Goal: Use online tool/utility: Utilize a website feature to perform a specific function

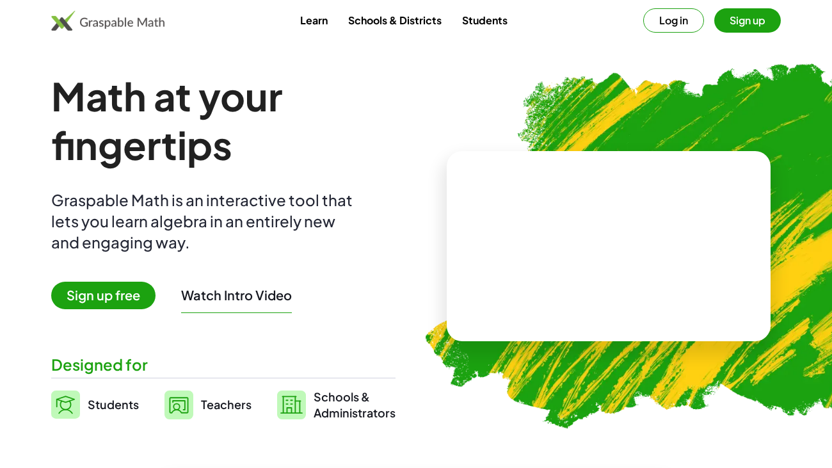
click at [674, 24] on button "Log in" at bounding box center [673, 20] width 61 height 24
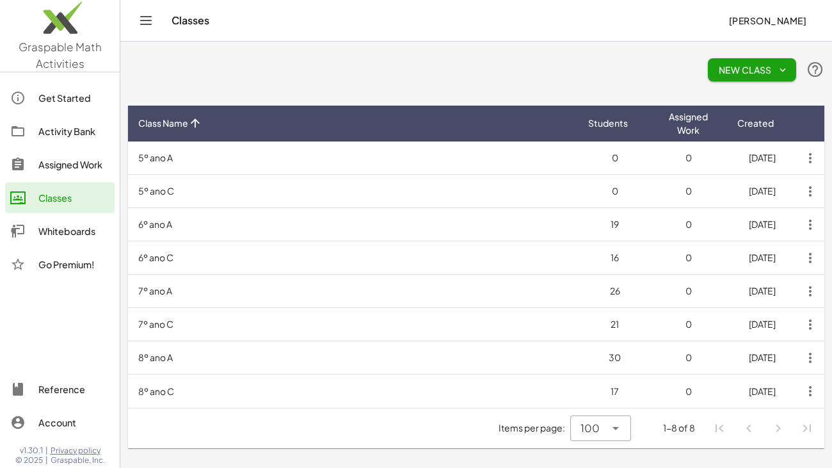
click at [56, 228] on div "Whiteboards" at bounding box center [73, 230] width 71 height 15
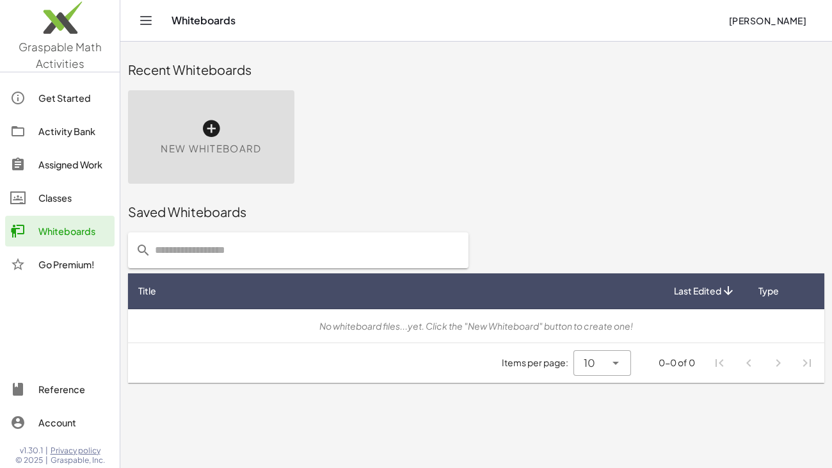
click at [207, 141] on span "New Whiteboard" at bounding box center [211, 148] width 100 height 15
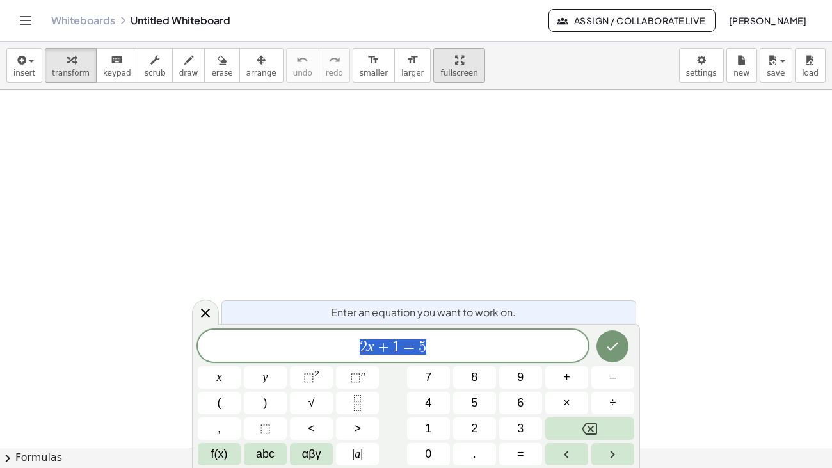
click at [440, 60] on div "button" at bounding box center [458, 59] width 37 height 15
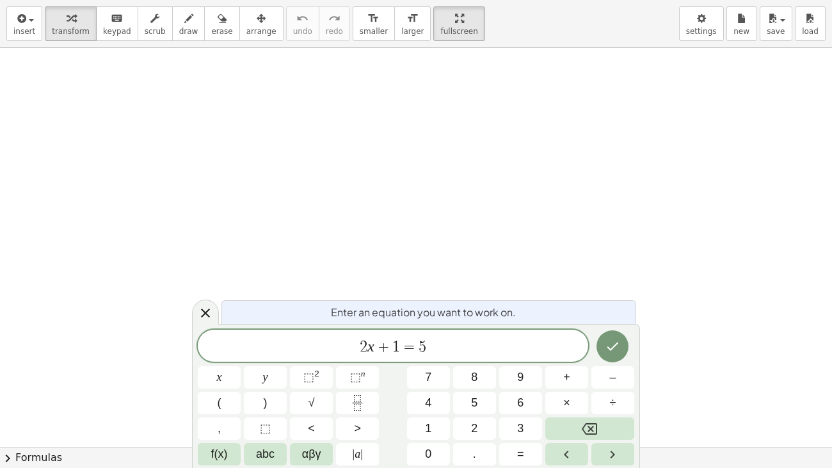
click at [445, 350] on span "2 x + 1 = 5" at bounding box center [393, 347] width 390 height 18
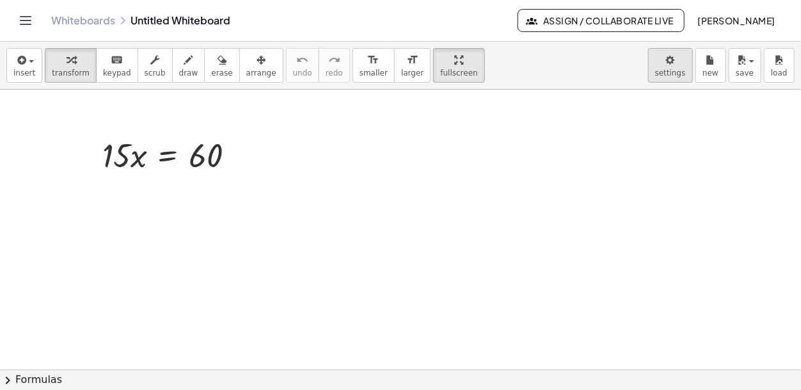
click at [678, 64] on body "Graspable Math Activities Get Started Activity Bank Assigned Work Classes White…" at bounding box center [400, 195] width 801 height 390
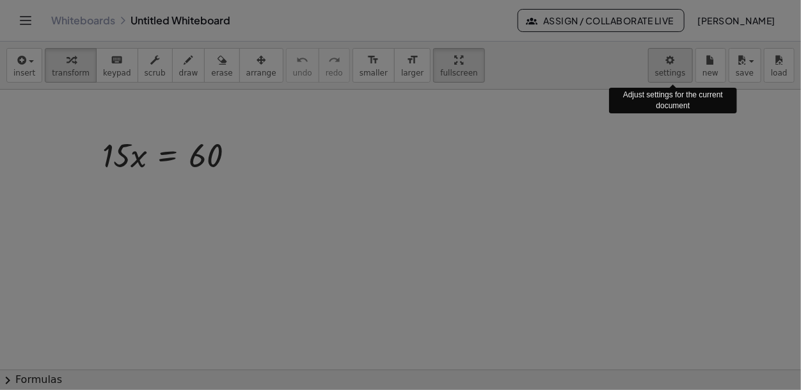
click at [0, 0] on div "× Document Settings These settings are saved with the document you are currentl…" at bounding box center [0, 0] width 0 height 0
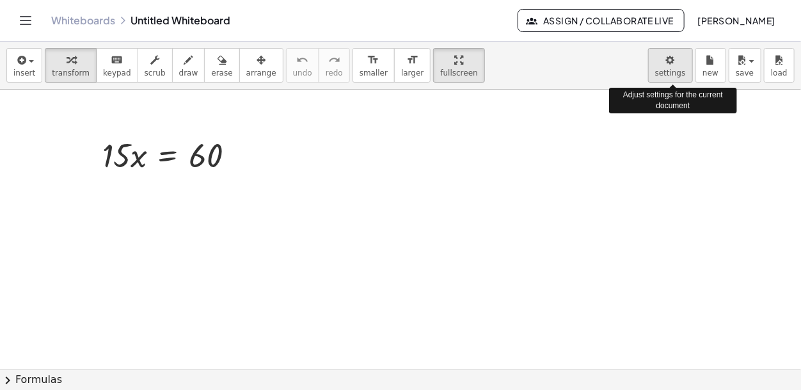
click at [668, 67] on body "Graspable Math Activities Get Started Activity Bank Assigned Work Classes White…" at bounding box center [400, 195] width 801 height 390
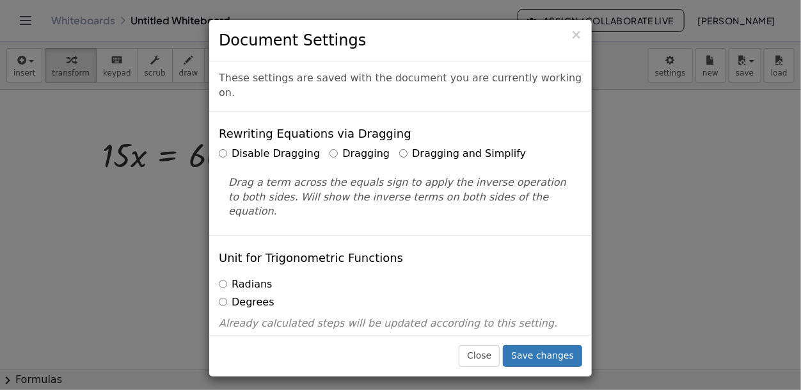
click at [402, 146] on label "Dragging and Simplify" at bounding box center [462, 153] width 127 height 15
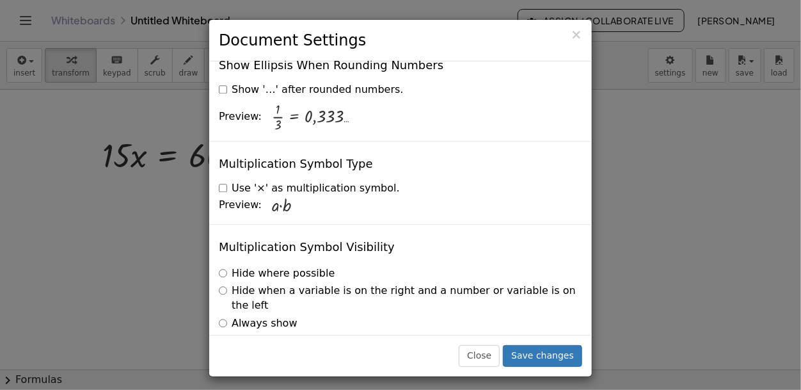
scroll to position [3140, 0]
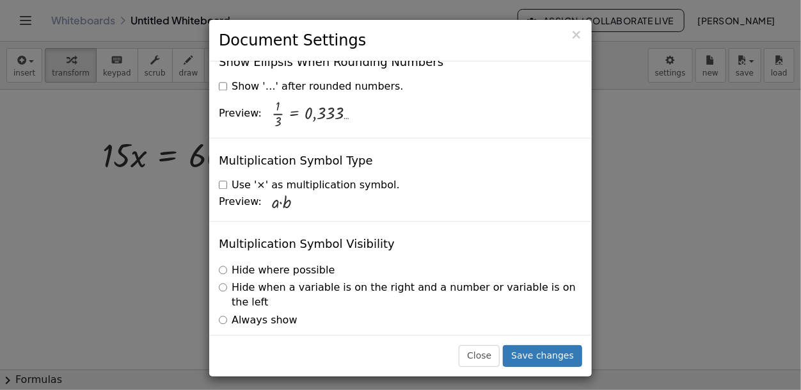
click at [230, 280] on label "Hide when a variable is on the right and a number or variable is on the left" at bounding box center [400, 294] width 363 height 29
click at [527, 355] on button "Save changes" at bounding box center [542, 356] width 79 height 22
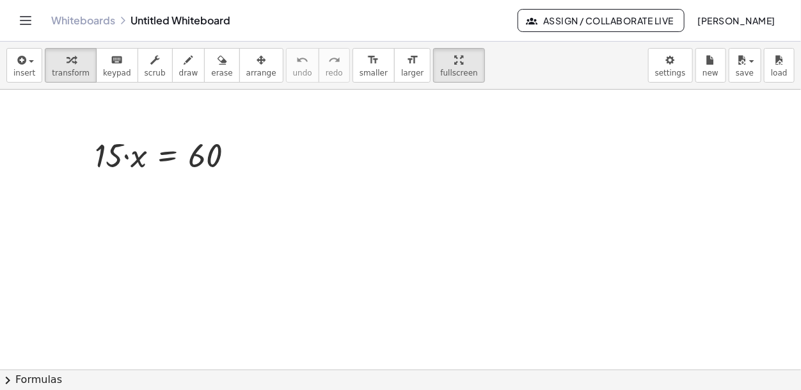
click at [21, 22] on icon "Toggle navigation" at bounding box center [25, 20] width 15 height 15
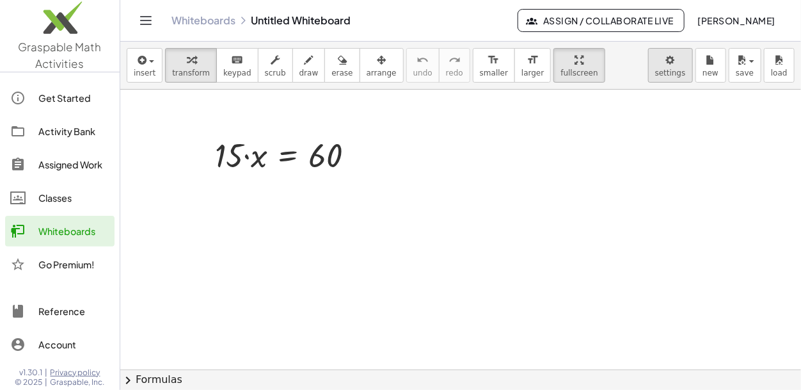
click at [668, 66] on body "Graspable Math Activities Get Started Activity Bank Assigned Work Classes White…" at bounding box center [400, 195] width 801 height 390
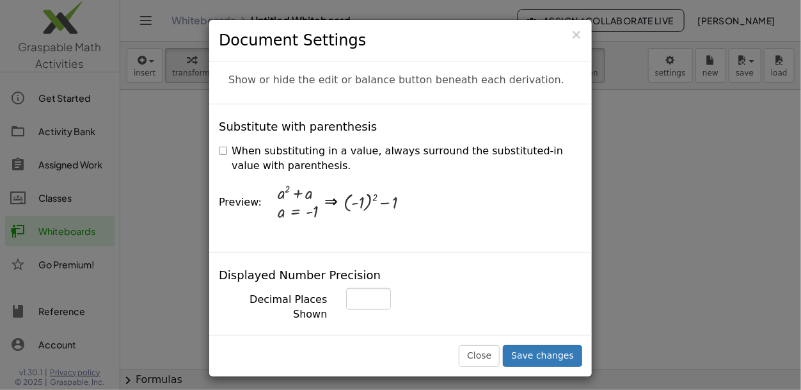
scroll to position [0, 0]
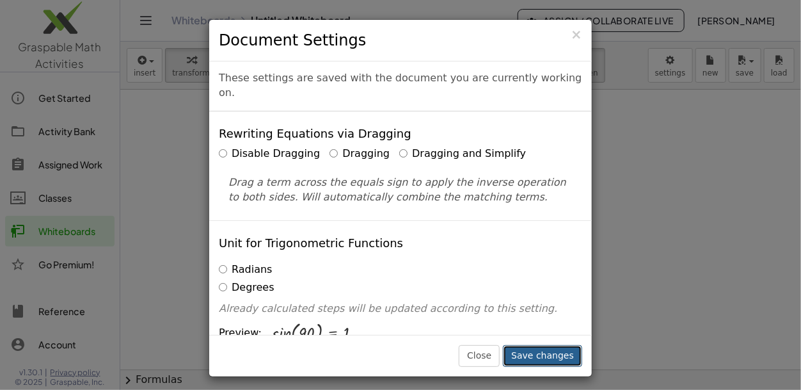
click at [537, 352] on button "Save changes" at bounding box center [542, 356] width 79 height 22
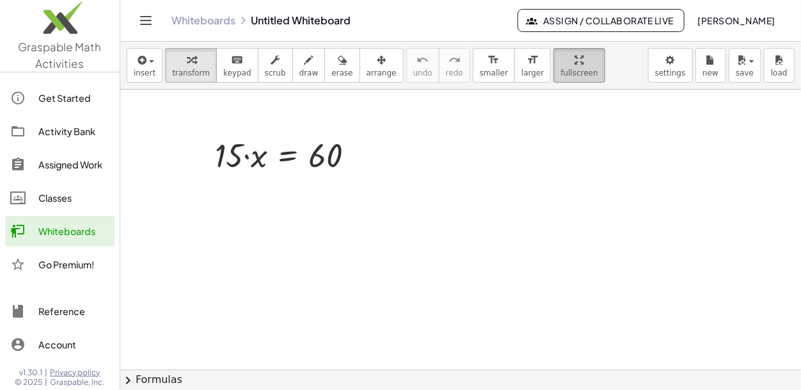
click at [575, 64] on icon "button" at bounding box center [579, 59] width 9 height 15
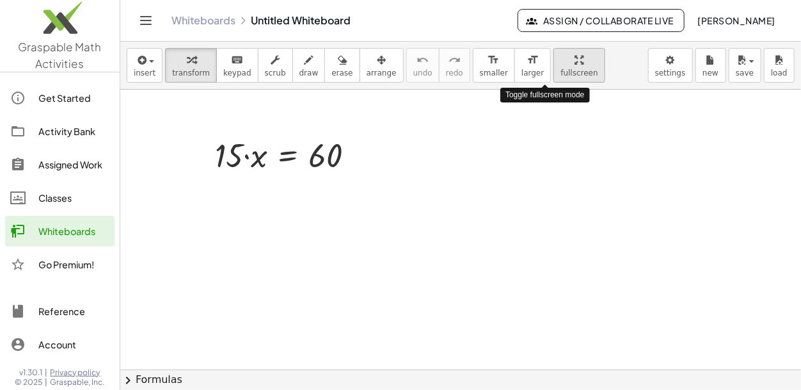
click at [575, 64] on icon "button" at bounding box center [579, 59] width 9 height 15
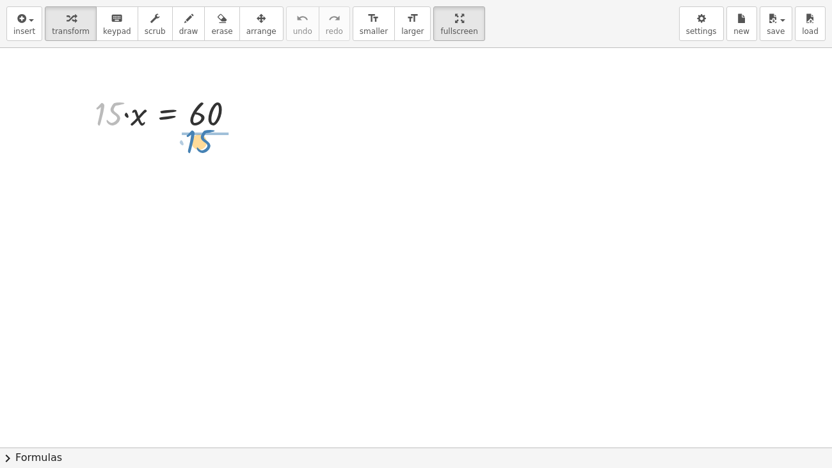
drag, startPoint x: 116, startPoint y: 118, endPoint x: 209, endPoint y: 147, distance: 96.5
click at [209, 147] on div "· 15 · 15 · x = 60" at bounding box center [416, 447] width 832 height 798
click at [210, 171] on div at bounding box center [170, 166] width 164 height 64
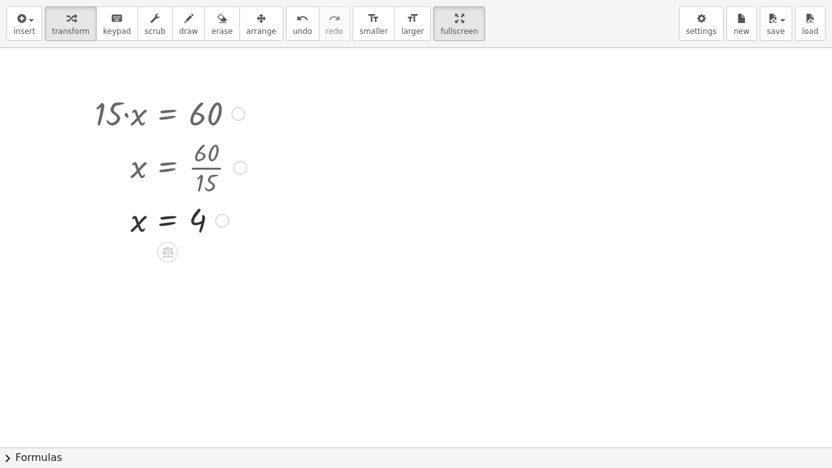
click at [233, 114] on div at bounding box center [238, 114] width 14 height 14
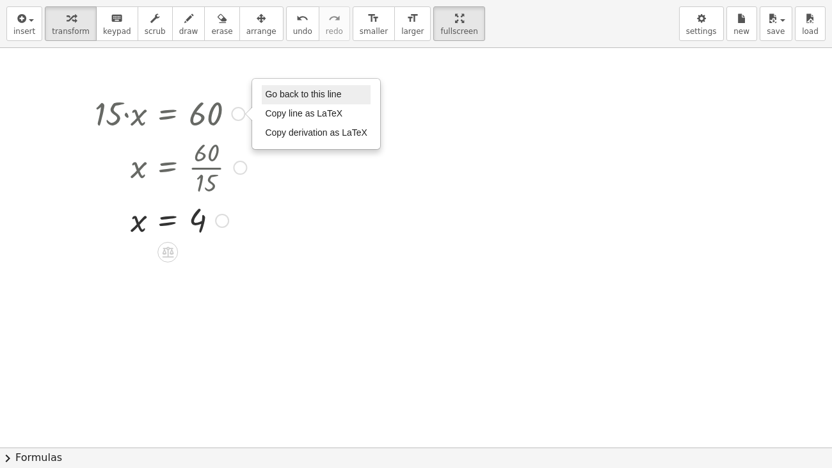
click at [302, 96] on span "Go back to this line" at bounding box center [303, 94] width 76 height 10
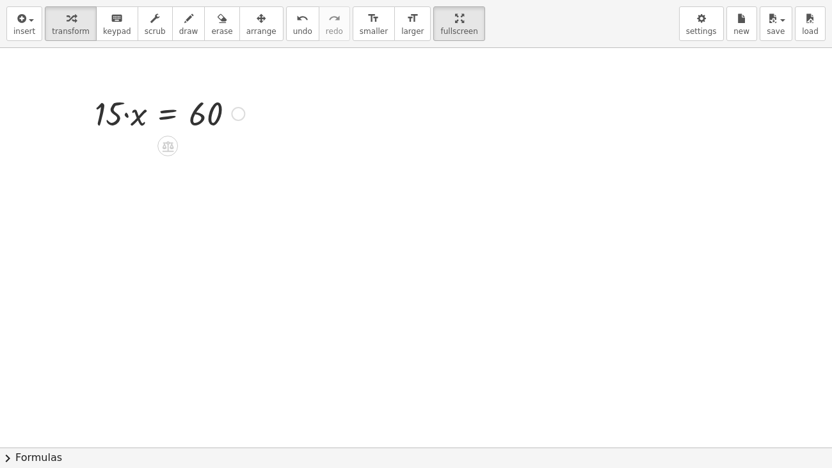
click at [235, 116] on div "Go back to this line Copy line as LaTeX Copy derivation as LaTeX" at bounding box center [238, 114] width 14 height 14
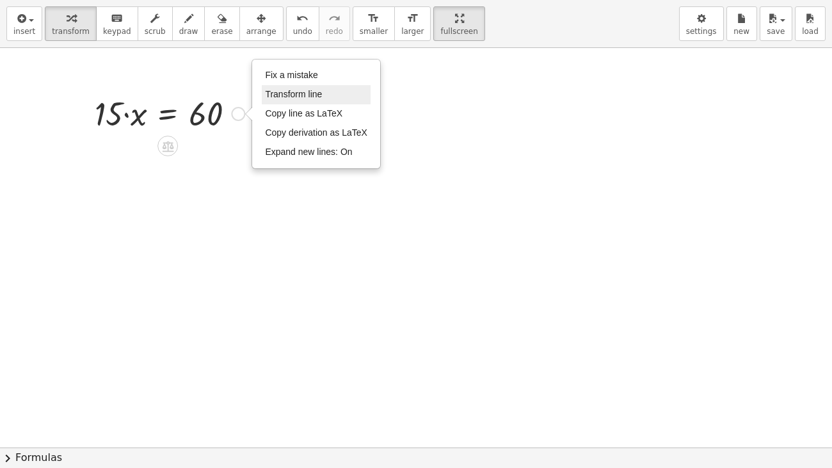
click at [331, 90] on li "Transform line" at bounding box center [316, 94] width 109 height 19
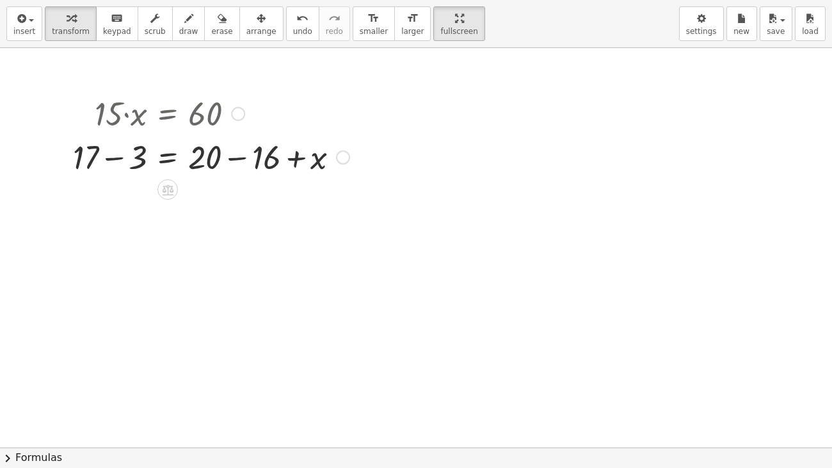
click at [119, 160] on div at bounding box center [211, 155] width 289 height 43
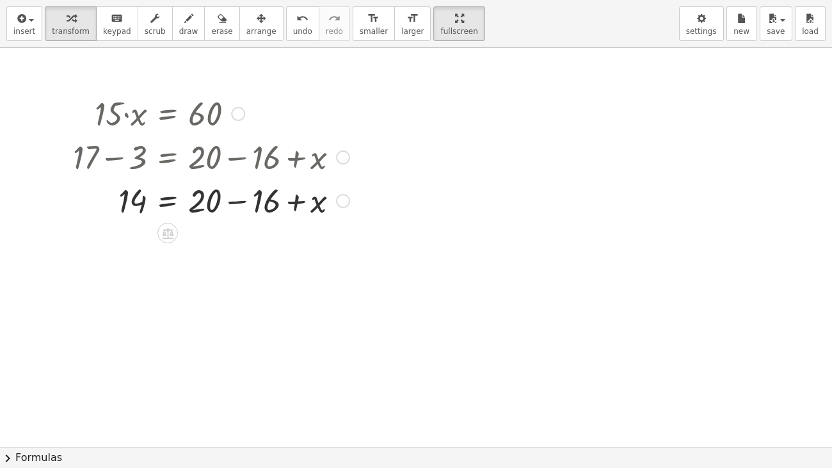
click at [238, 207] on div at bounding box center [211, 199] width 289 height 43
drag, startPoint x: 200, startPoint y: 215, endPoint x: 141, endPoint y: 225, distance: 59.0
click at [141, 225] on div "· 15 · x = 60 + 17 − 3 = + 20 − 16 + x 14 = + 20 − 16 + x + 4 = + + x 14 4 Fix …" at bounding box center [416, 447] width 832 height 798
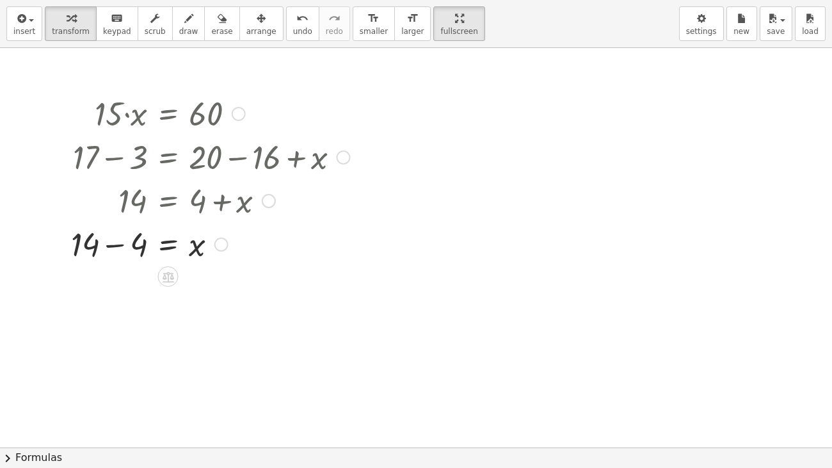
click at [115, 250] on div at bounding box center [211, 242] width 292 height 43
click at [257, 16] on icon "button" at bounding box center [261, 18] width 9 height 15
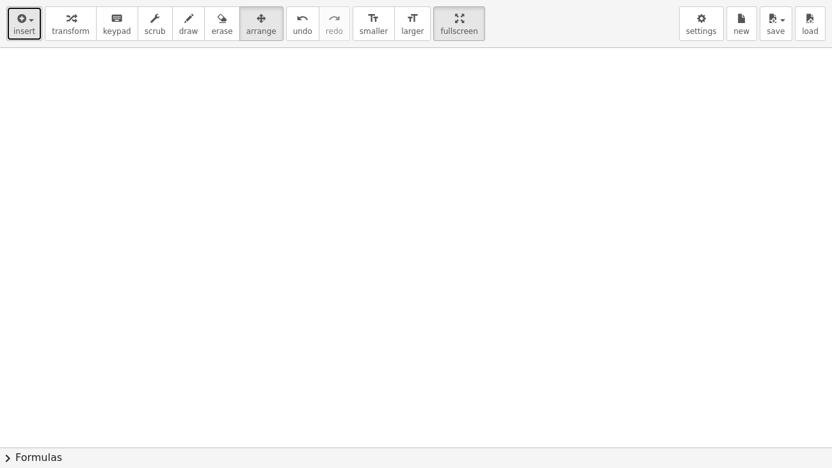
click at [29, 20] on span "button" at bounding box center [31, 20] width 5 height 3
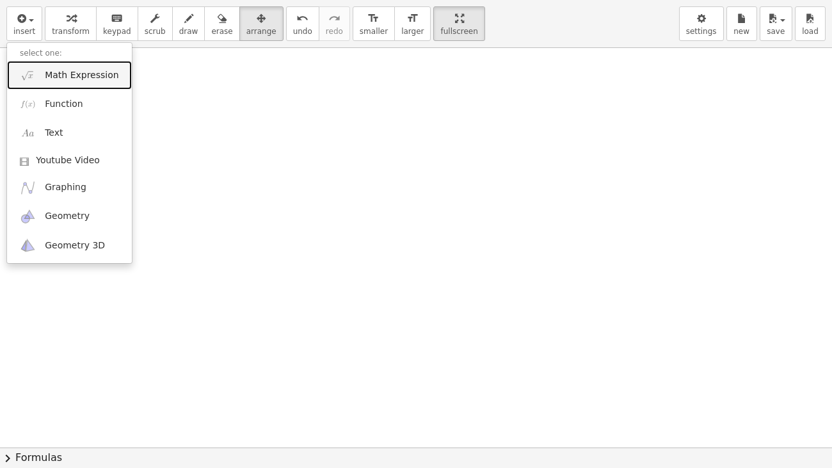
click at [50, 69] on span "Math Expression" at bounding box center [82, 75] width 74 height 13
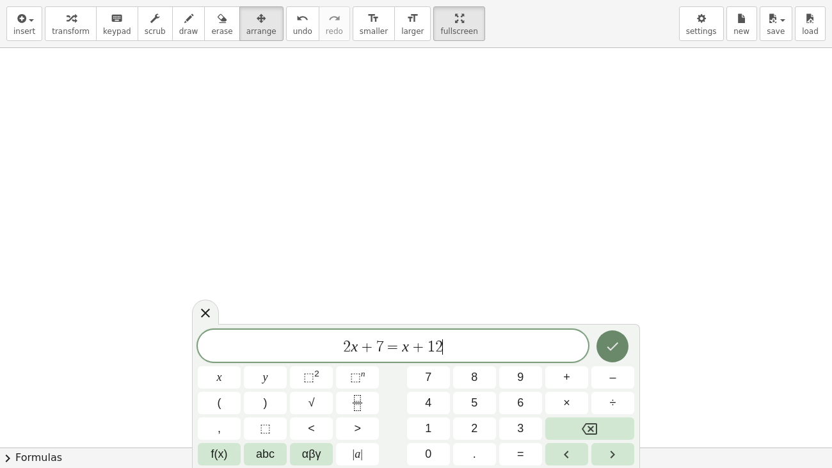
click at [619, 346] on icon "Done" at bounding box center [611, 345] width 15 height 15
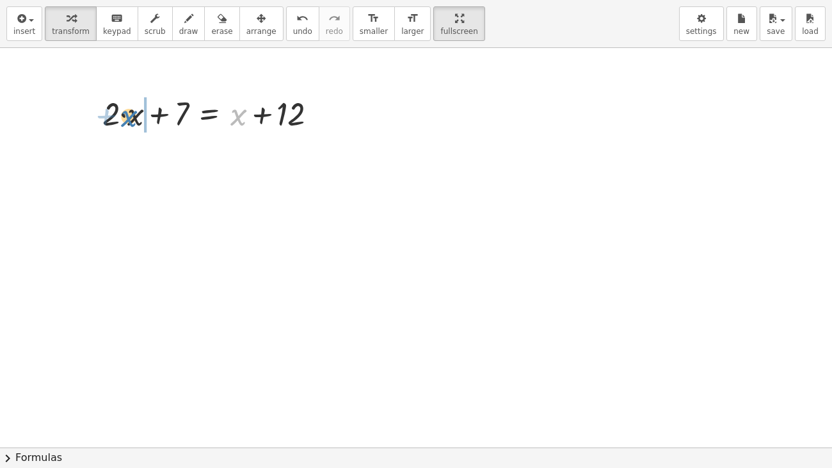
drag, startPoint x: 239, startPoint y: 116, endPoint x: 129, endPoint y: 118, distance: 109.4
click at [129, 118] on div at bounding box center [215, 112] width 238 height 43
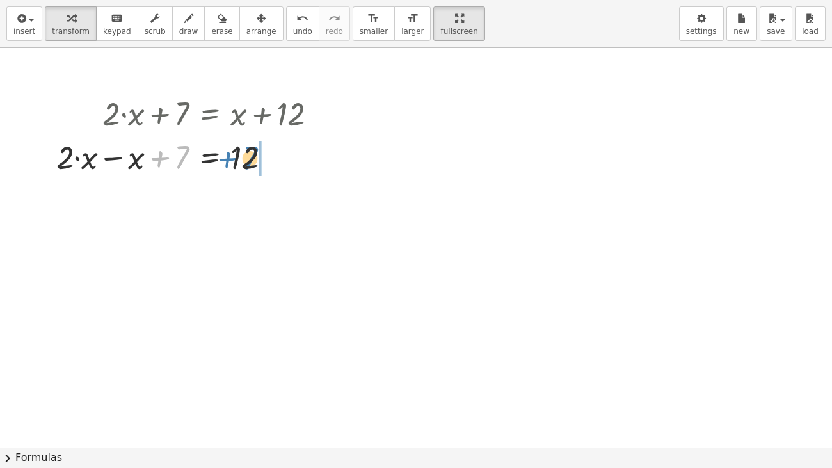
drag, startPoint x: 182, startPoint y: 154, endPoint x: 250, endPoint y: 154, distance: 68.4
click at [250, 154] on div at bounding box center [192, 155] width 284 height 43
click at [162, 162] on div at bounding box center [213, 155] width 239 height 43
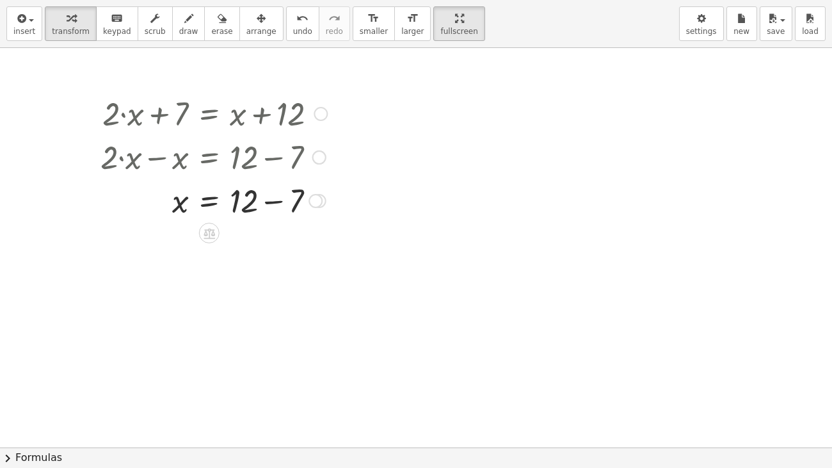
click at [275, 202] on div at bounding box center [213, 199] width 239 height 43
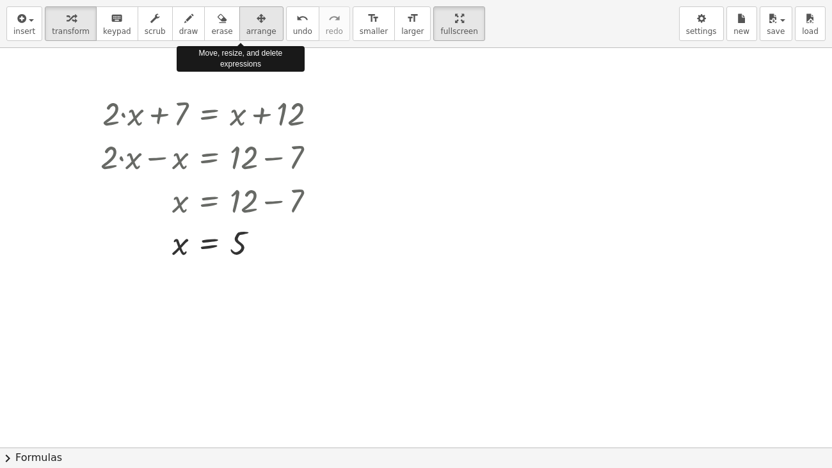
click at [246, 18] on div "button" at bounding box center [261, 17] width 30 height 15
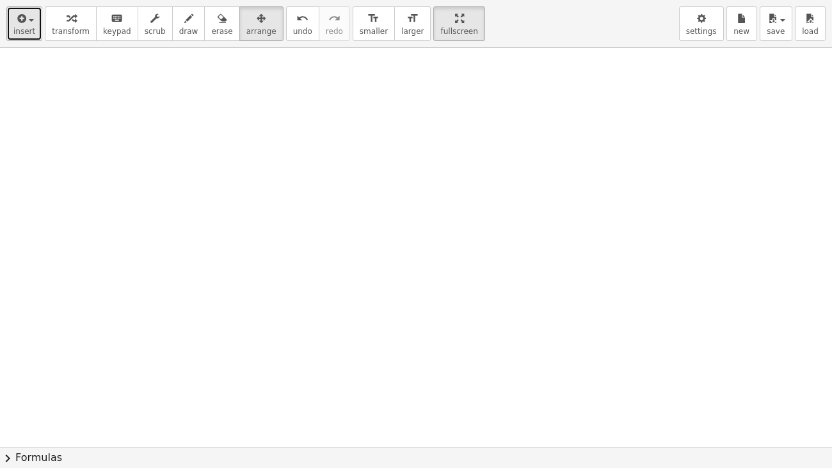
click at [15, 25] on icon "button" at bounding box center [21, 18] width 12 height 15
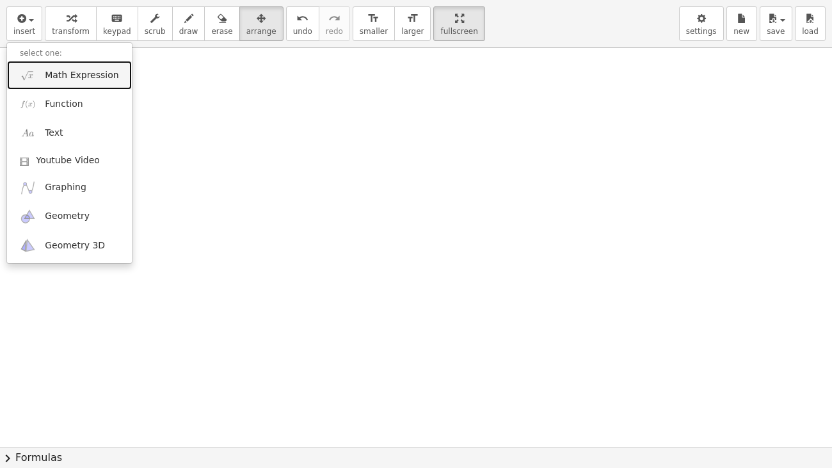
click at [46, 75] on span "Math Expression" at bounding box center [82, 75] width 74 height 13
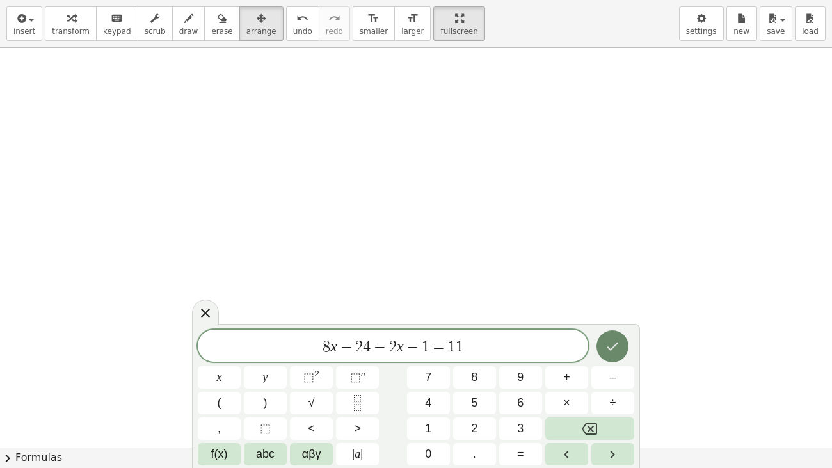
click at [617, 351] on icon "Done" at bounding box center [611, 345] width 15 height 15
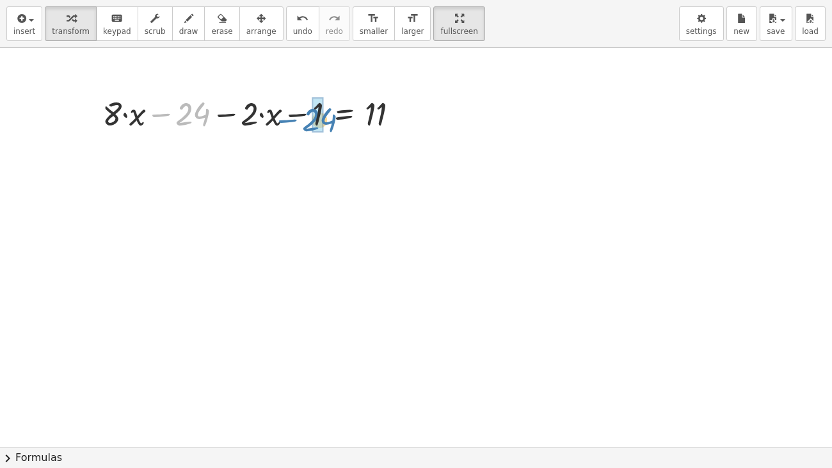
drag, startPoint x: 184, startPoint y: 117, endPoint x: 310, endPoint y: 123, distance: 126.8
click at [310, 123] on div at bounding box center [255, 112] width 319 height 43
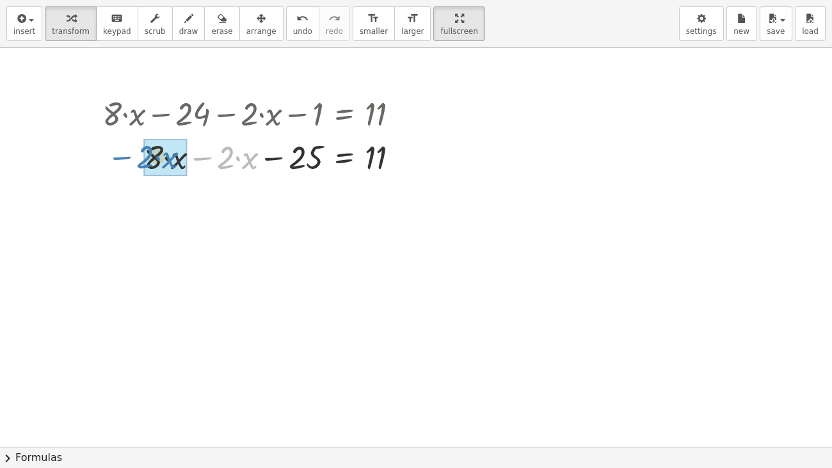
drag, startPoint x: 226, startPoint y: 163, endPoint x: 146, endPoint y: 163, distance: 80.0
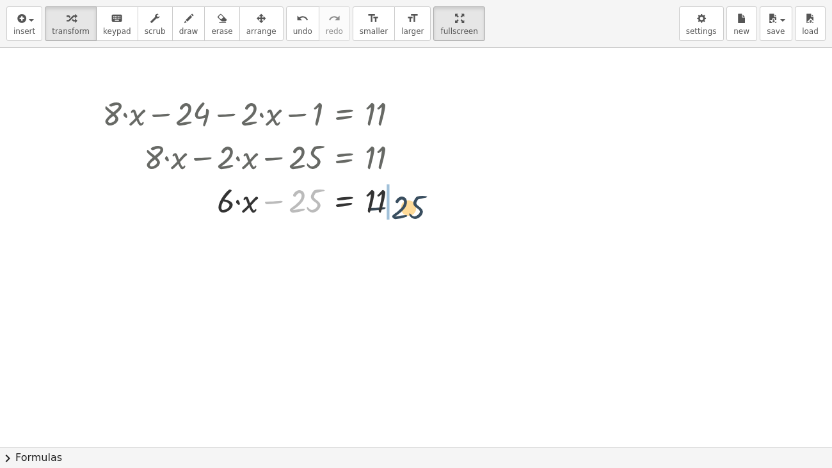
drag, startPoint x: 299, startPoint y: 205, endPoint x: 404, endPoint y: 212, distance: 105.1
click at [404, 212] on div at bounding box center [255, 199] width 319 height 43
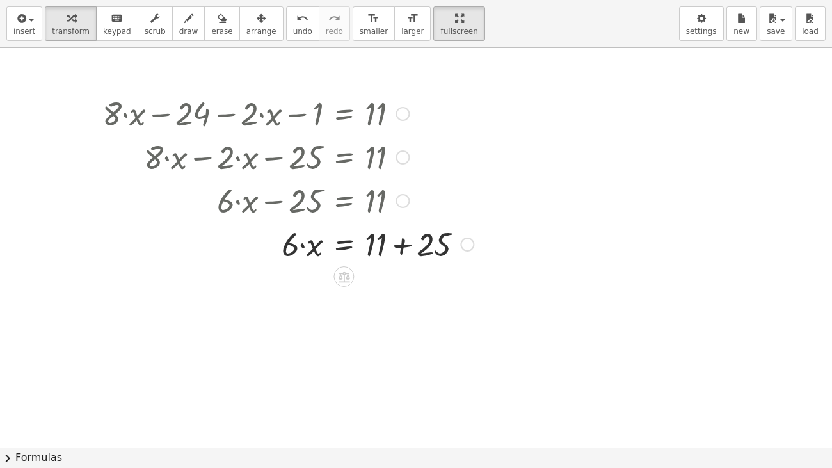
click at [401, 242] on div at bounding box center [288, 242] width 384 height 43
drag, startPoint x: 292, startPoint y: 292, endPoint x: 374, endPoint y: 313, distance: 83.9
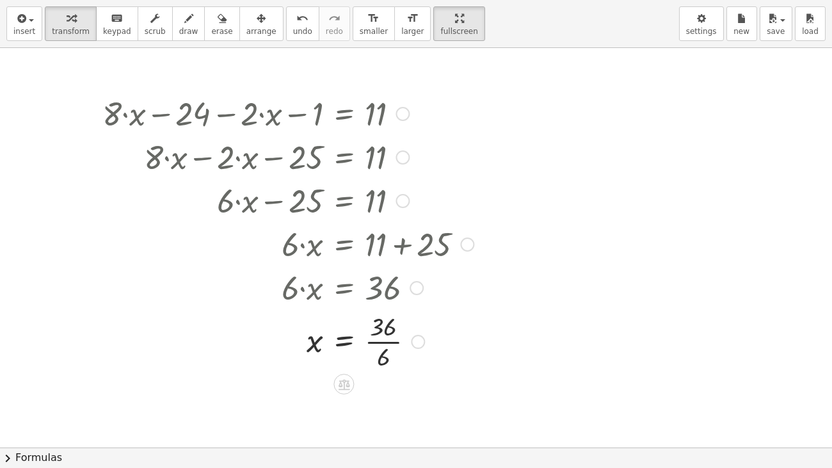
click at [386, 342] on div at bounding box center [288, 340] width 384 height 64
click at [257, 15] on icon "button" at bounding box center [261, 18] width 9 height 15
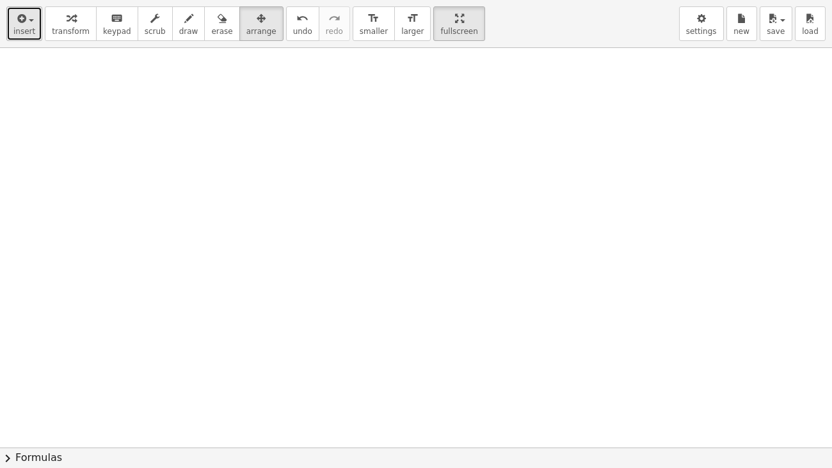
click at [15, 22] on icon "button" at bounding box center [21, 18] width 12 height 15
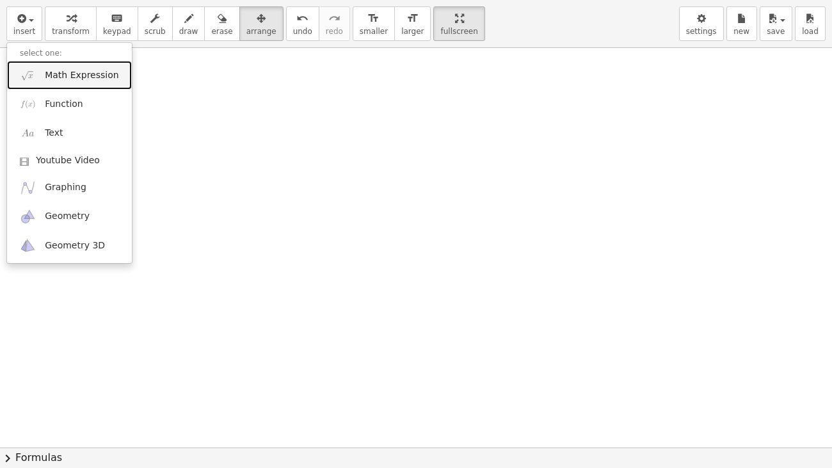
click at [59, 81] on span "Math Expression" at bounding box center [82, 75] width 74 height 13
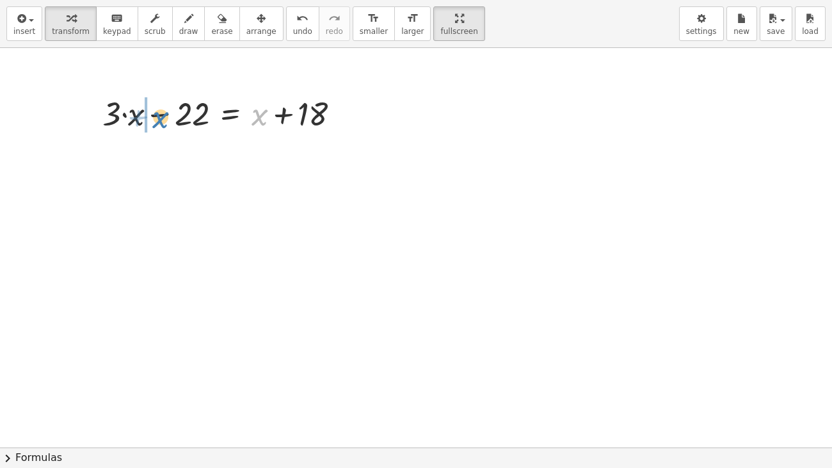
drag, startPoint x: 256, startPoint y: 116, endPoint x: 156, endPoint y: 118, distance: 99.8
click at [156, 118] on div at bounding box center [226, 112] width 260 height 43
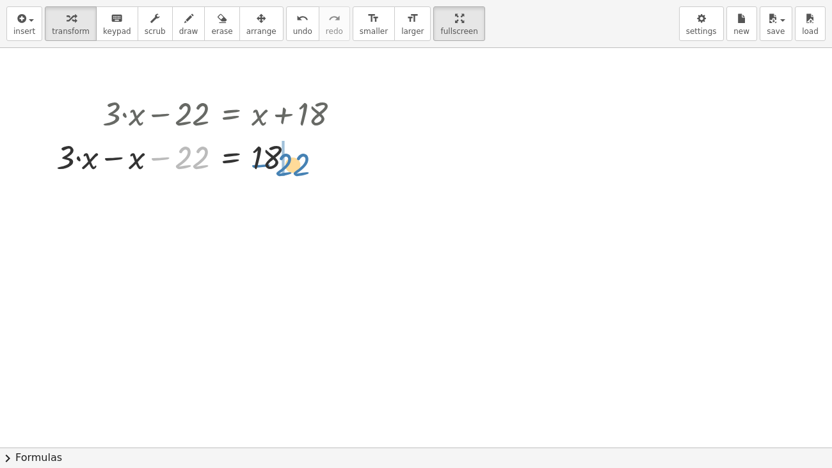
drag, startPoint x: 184, startPoint y: 154, endPoint x: 284, endPoint y: 161, distance: 100.7
click at [284, 161] on div at bounding box center [203, 155] width 307 height 43
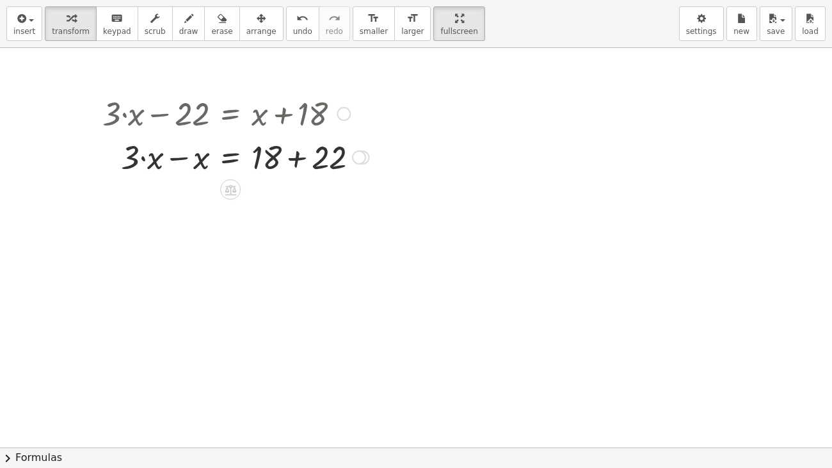
click at [179, 164] on div at bounding box center [236, 155] width 280 height 43
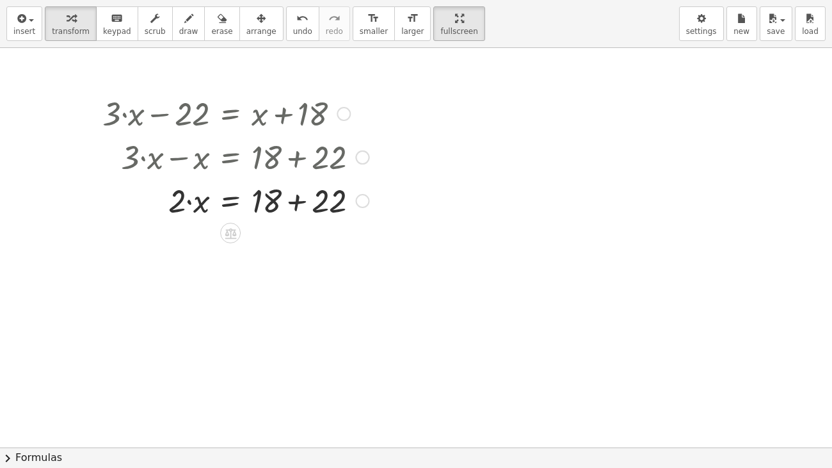
click at [295, 205] on div at bounding box center [236, 199] width 280 height 43
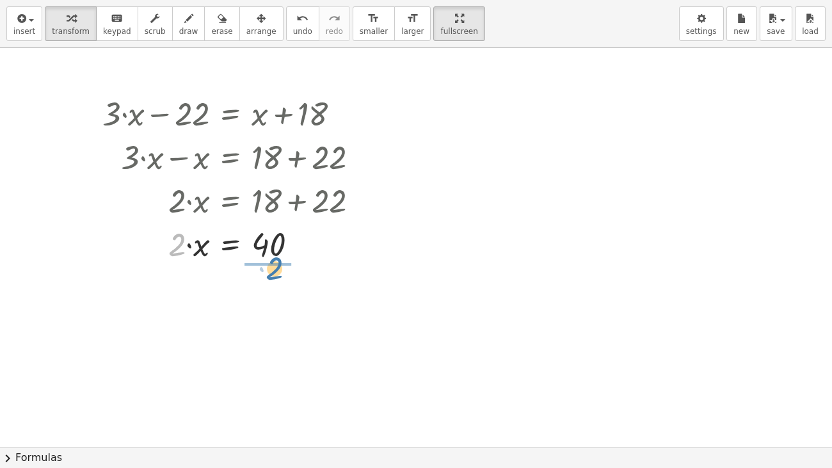
drag, startPoint x: 179, startPoint y: 253, endPoint x: 278, endPoint y: 278, distance: 101.5
click at [278, 278] on div "+ · 3 · x − 22 = + x + 18 + · 3 · x − x − 22 = 18 + · 3 · x − x = + 18 + 22 · 2…" at bounding box center [416, 447] width 832 height 798
click at [270, 297] on div at bounding box center [236, 297] width 280 height 64
click at [270, 297] on div at bounding box center [236, 297] width 280 height 42
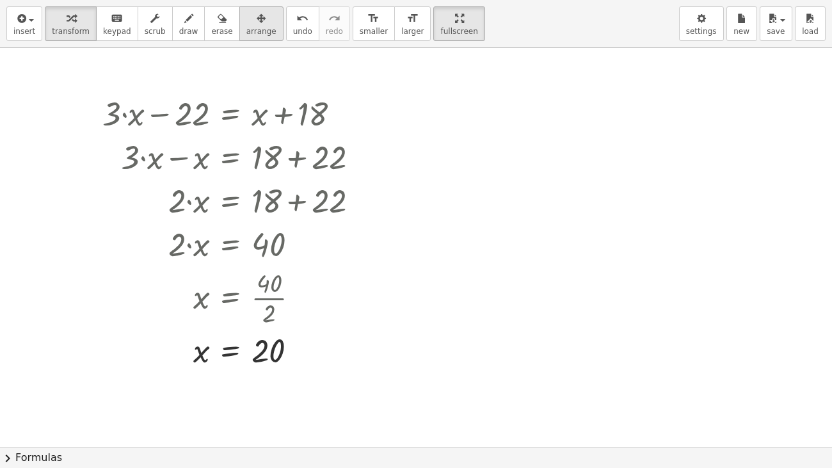
click at [257, 22] on icon "button" at bounding box center [261, 18] width 9 height 15
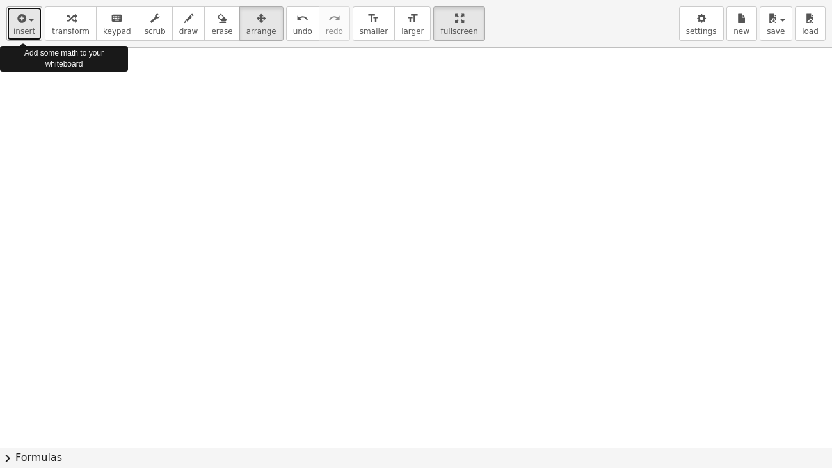
click at [31, 25] on button "insert" at bounding box center [24, 23] width 36 height 35
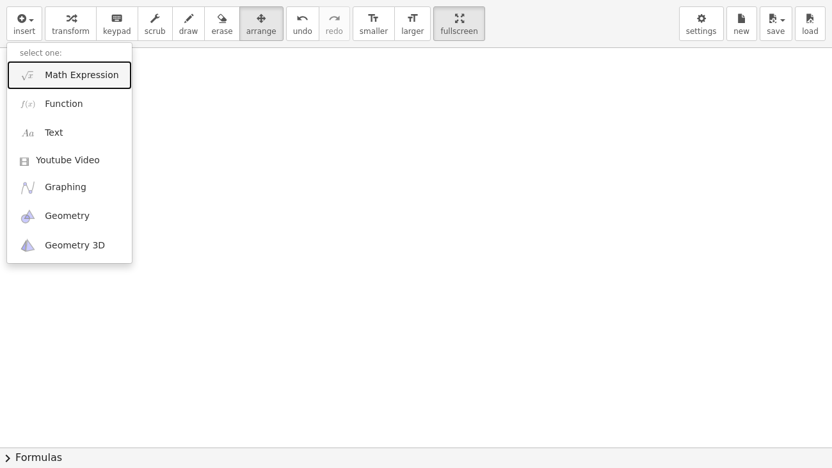
click at [45, 70] on span "Math Expression" at bounding box center [82, 75] width 74 height 13
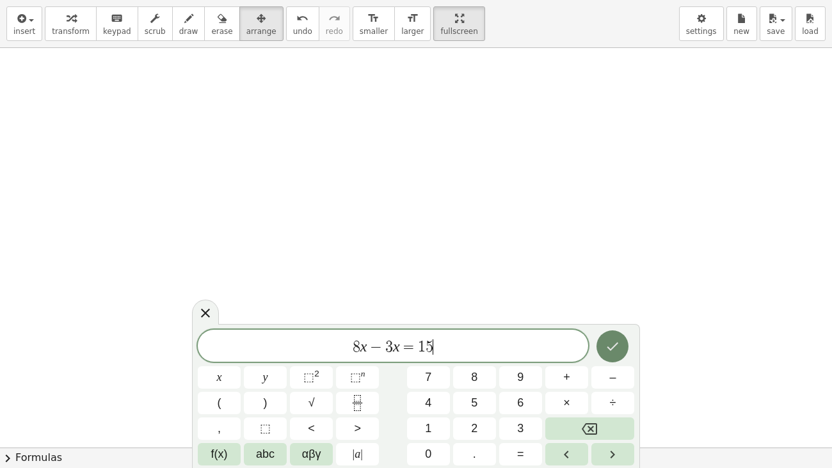
click at [622, 352] on button "Done" at bounding box center [612, 346] width 32 height 32
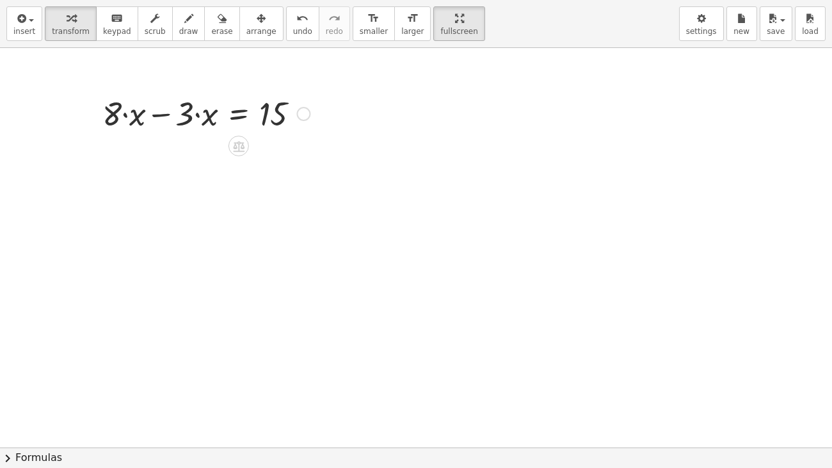
click at [164, 119] on div at bounding box center [206, 112] width 220 height 43
drag, startPoint x: 187, startPoint y: 160, endPoint x: 285, endPoint y: 207, distance: 109.0
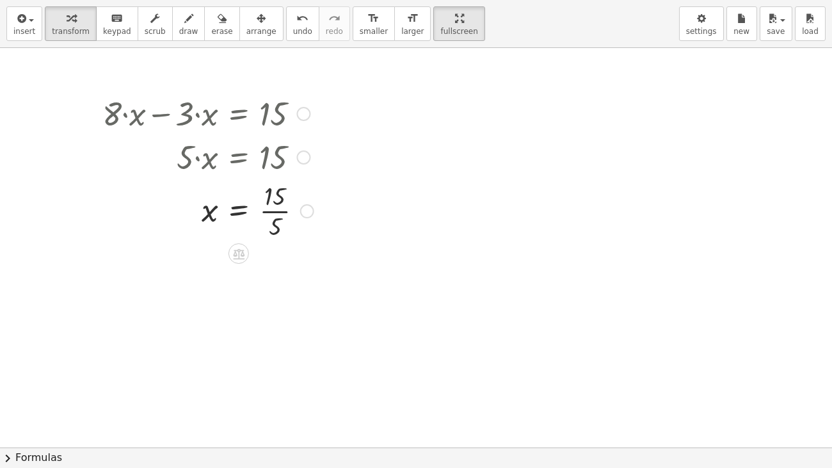
click at [276, 209] on div at bounding box center [208, 210] width 224 height 64
click at [239, 35] on button "arrange" at bounding box center [261, 23] width 44 height 35
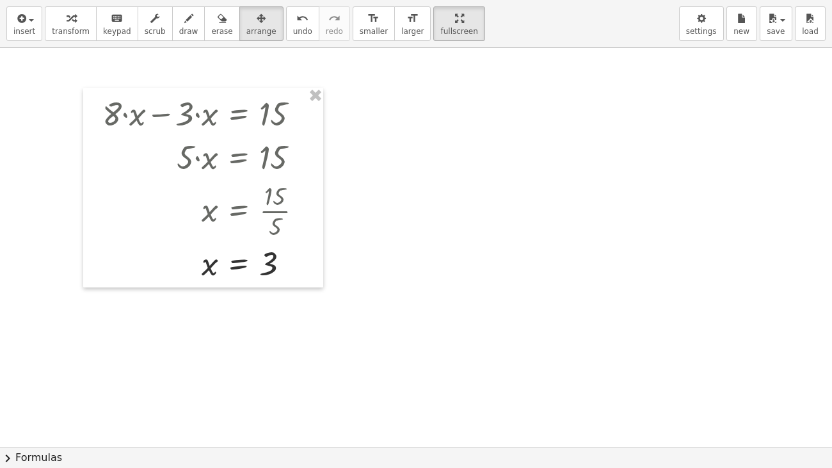
drag, startPoint x: 316, startPoint y: 97, endPoint x: 102, endPoint y: 58, distance: 217.3
click at [102, 58] on div "+ · 8 · x − · 3 · x = 15 · 5 · x = 15 x = · 15 · 5 x = 3" at bounding box center [416, 447] width 832 height 798
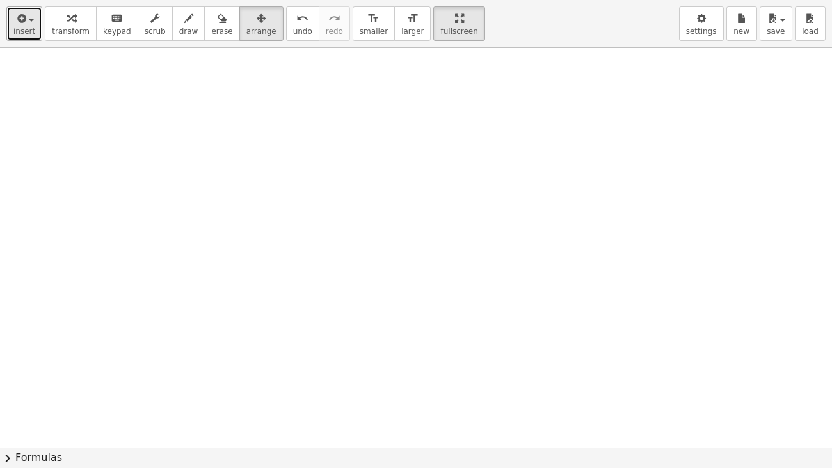
click at [24, 25] on icon "button" at bounding box center [21, 18] width 12 height 15
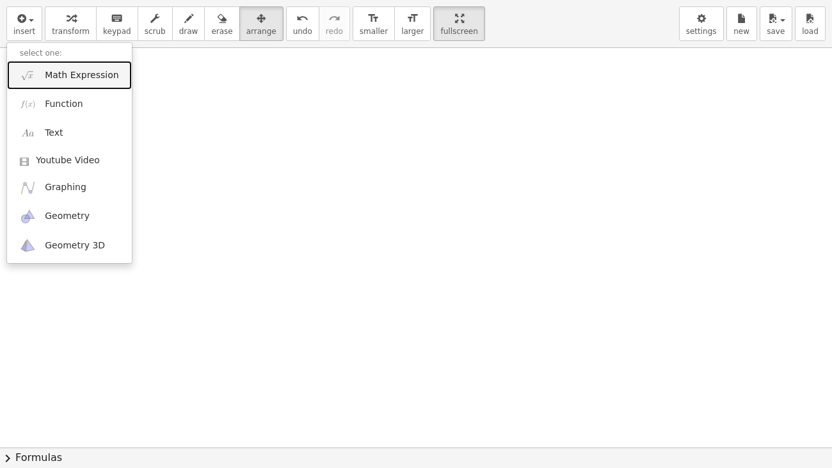
click at [50, 67] on link "Math Expression" at bounding box center [69, 75] width 125 height 29
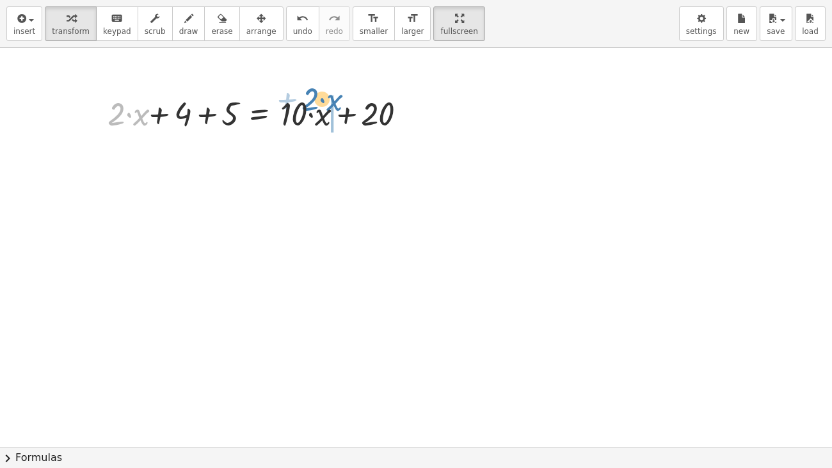
drag, startPoint x: 137, startPoint y: 122, endPoint x: 331, endPoint y: 109, distance: 194.2
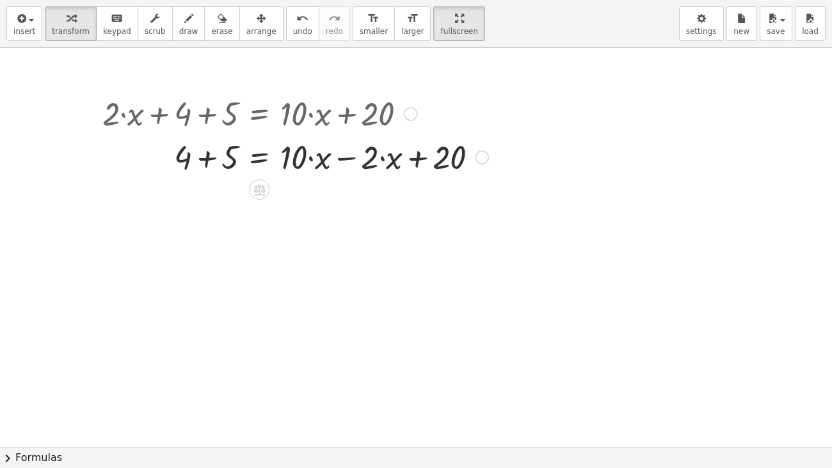
click at [217, 165] on div at bounding box center [295, 155] width 399 height 43
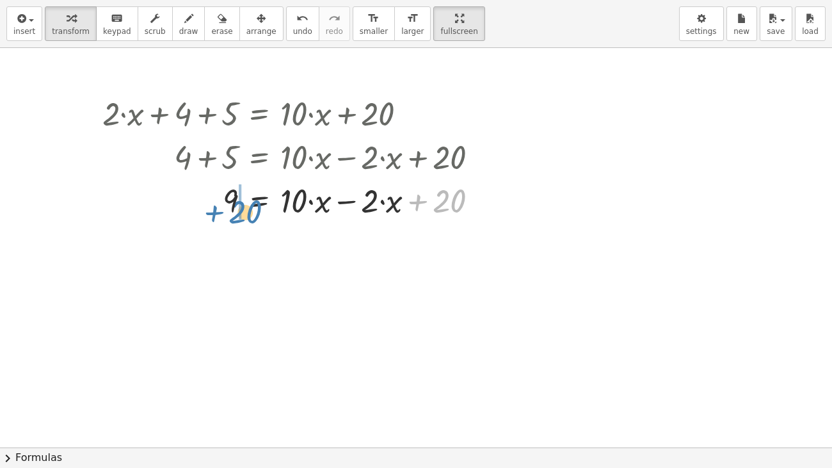
drag, startPoint x: 439, startPoint y: 196, endPoint x: 235, endPoint y: 207, distance: 204.3
click at [235, 207] on div at bounding box center [295, 199] width 399 height 43
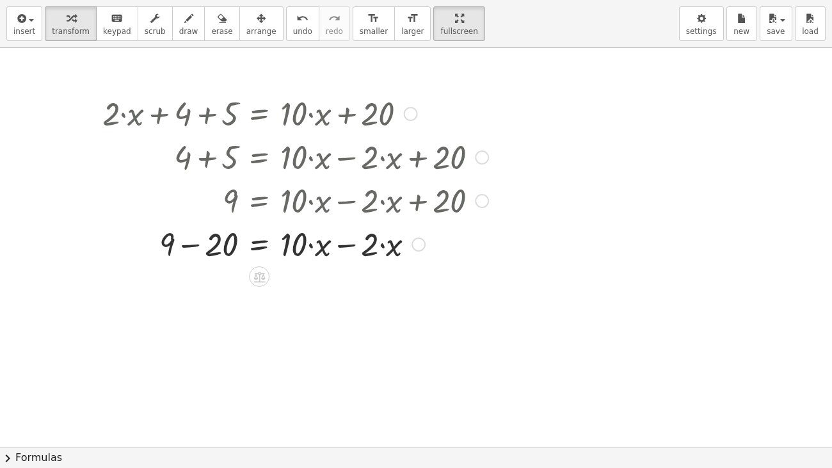
click at [196, 246] on div at bounding box center [295, 242] width 399 height 43
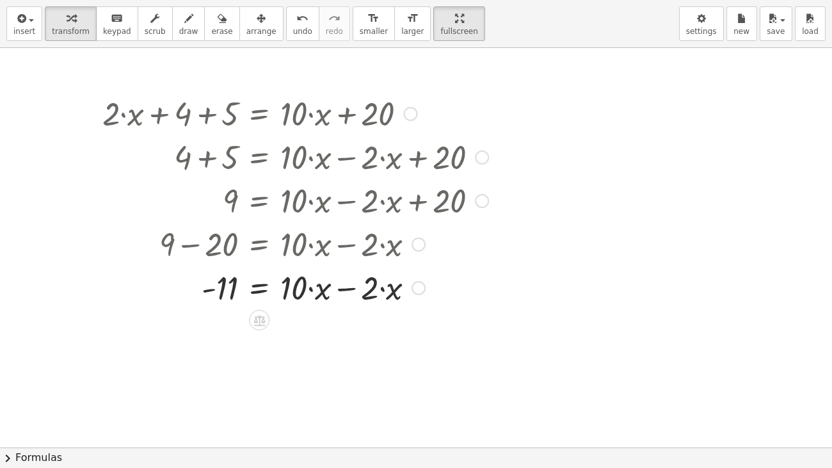
click at [347, 292] on div at bounding box center [295, 286] width 399 height 43
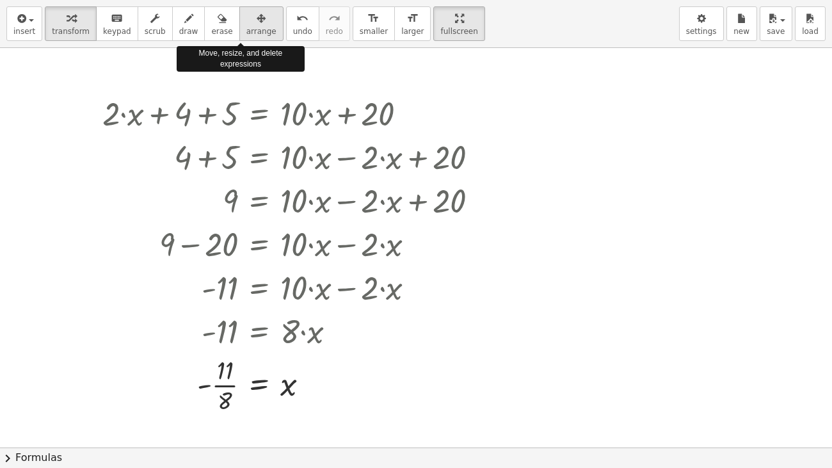
click at [257, 15] on icon "button" at bounding box center [261, 18] width 9 height 15
